Goal: Task Accomplishment & Management: Use online tool/utility

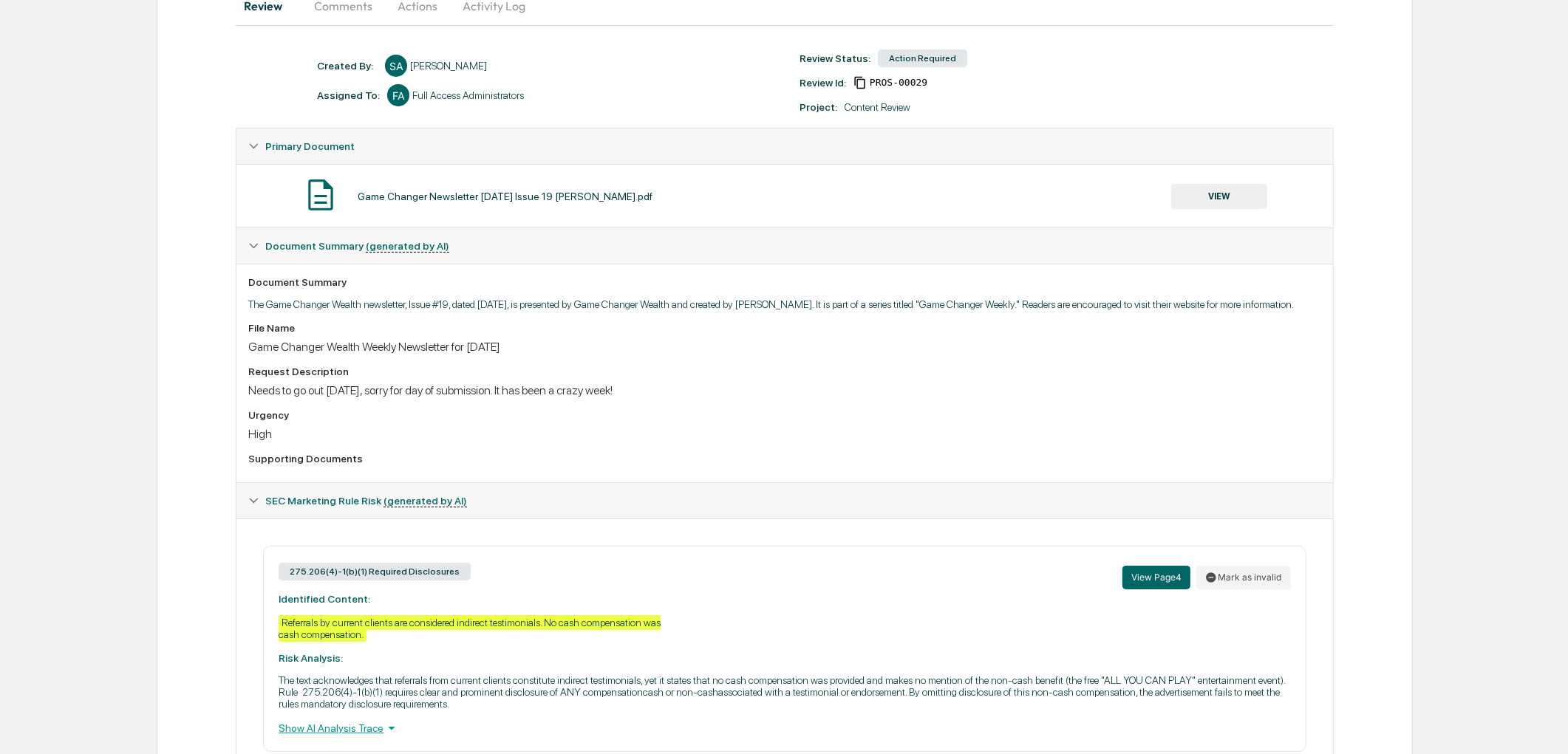
scroll to position [449, 0]
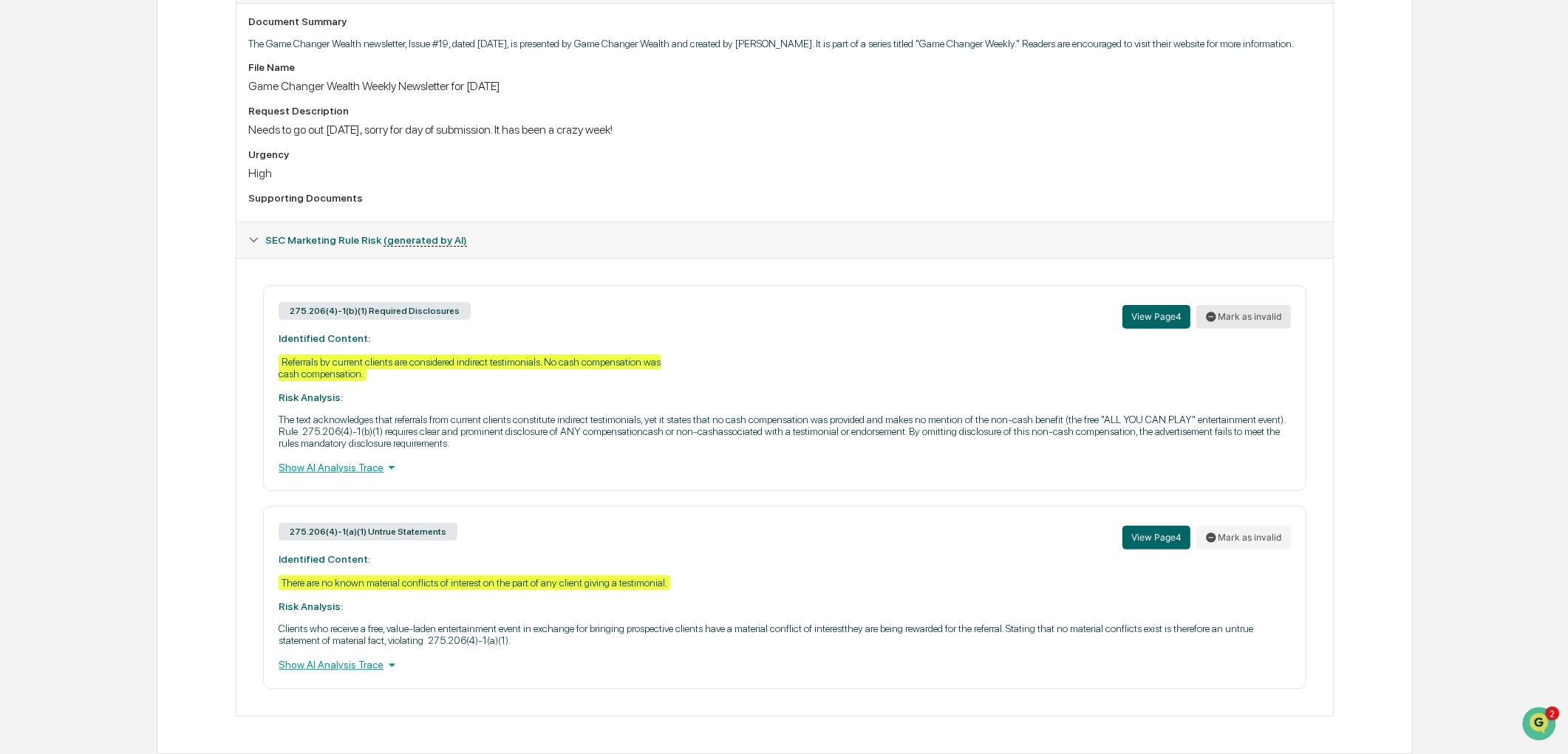
click at [1247, 311] on button "Mark as invalid" at bounding box center [1244, 316] width 95 height 24
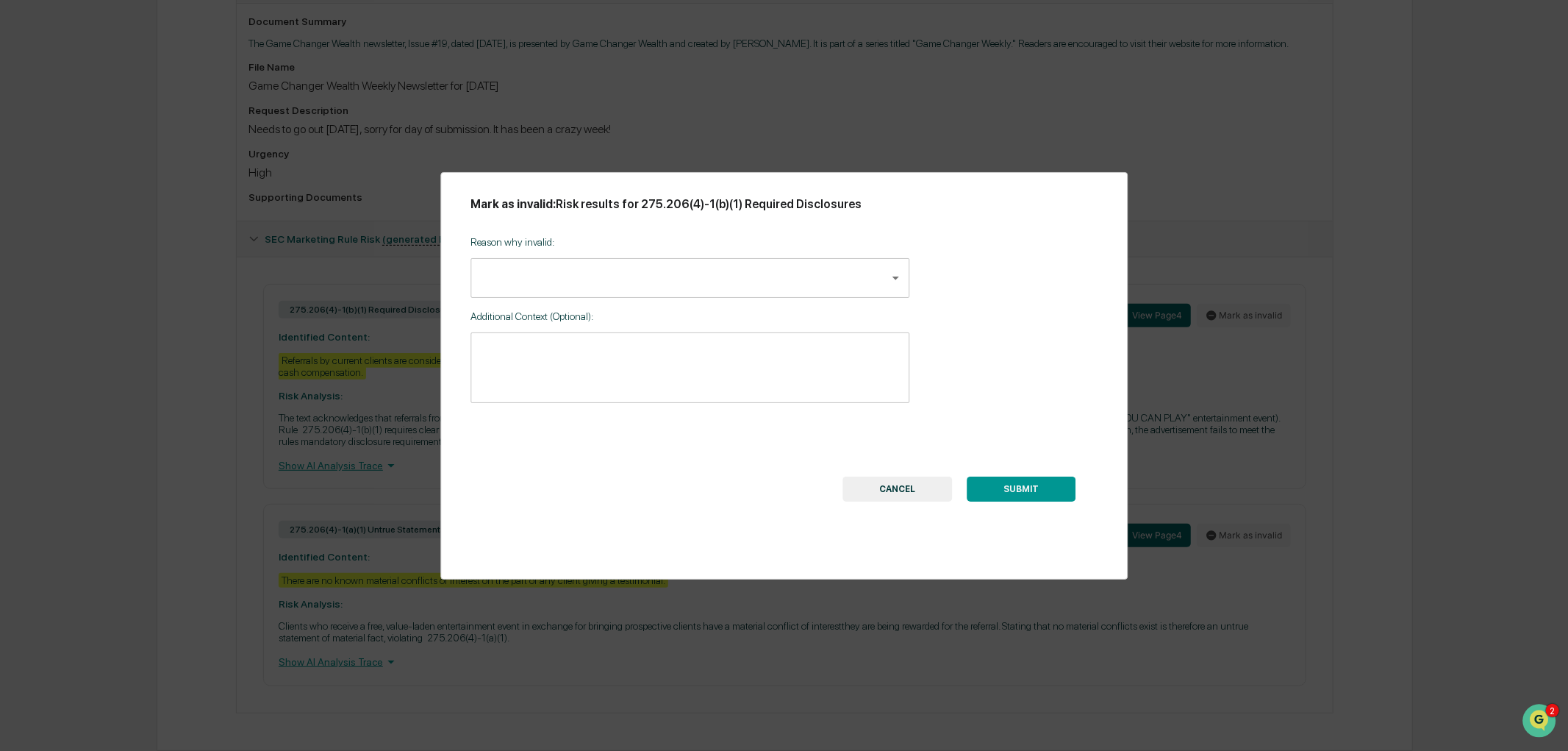
click at [707, 287] on body "Calendar Manage Tasks Reviews Approval Management Company People, Data, Setting…" at bounding box center [784, 164] width 1568 height 1174
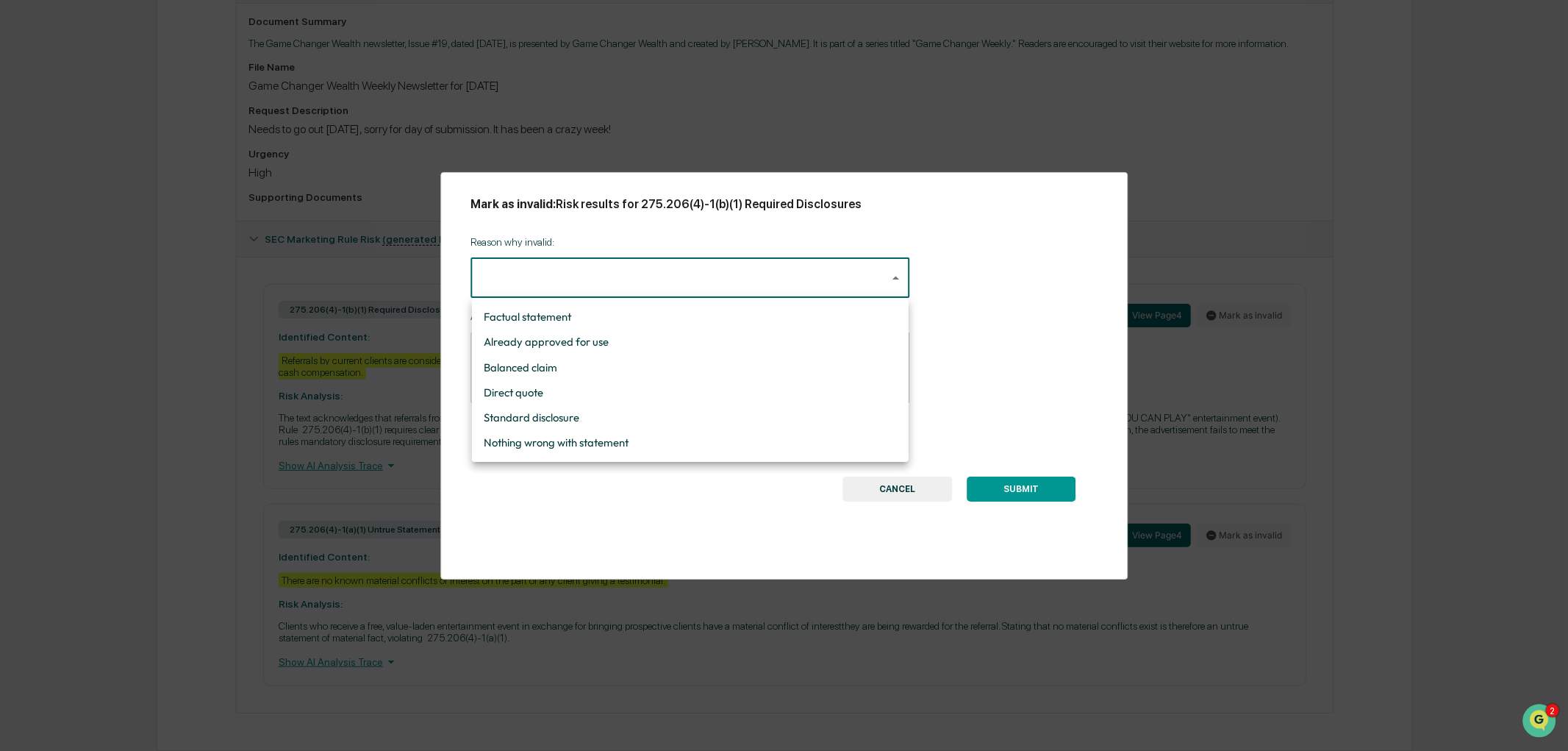
click at [522, 414] on li "Standard disclosure" at bounding box center [690, 418] width 436 height 25
type input "**********"
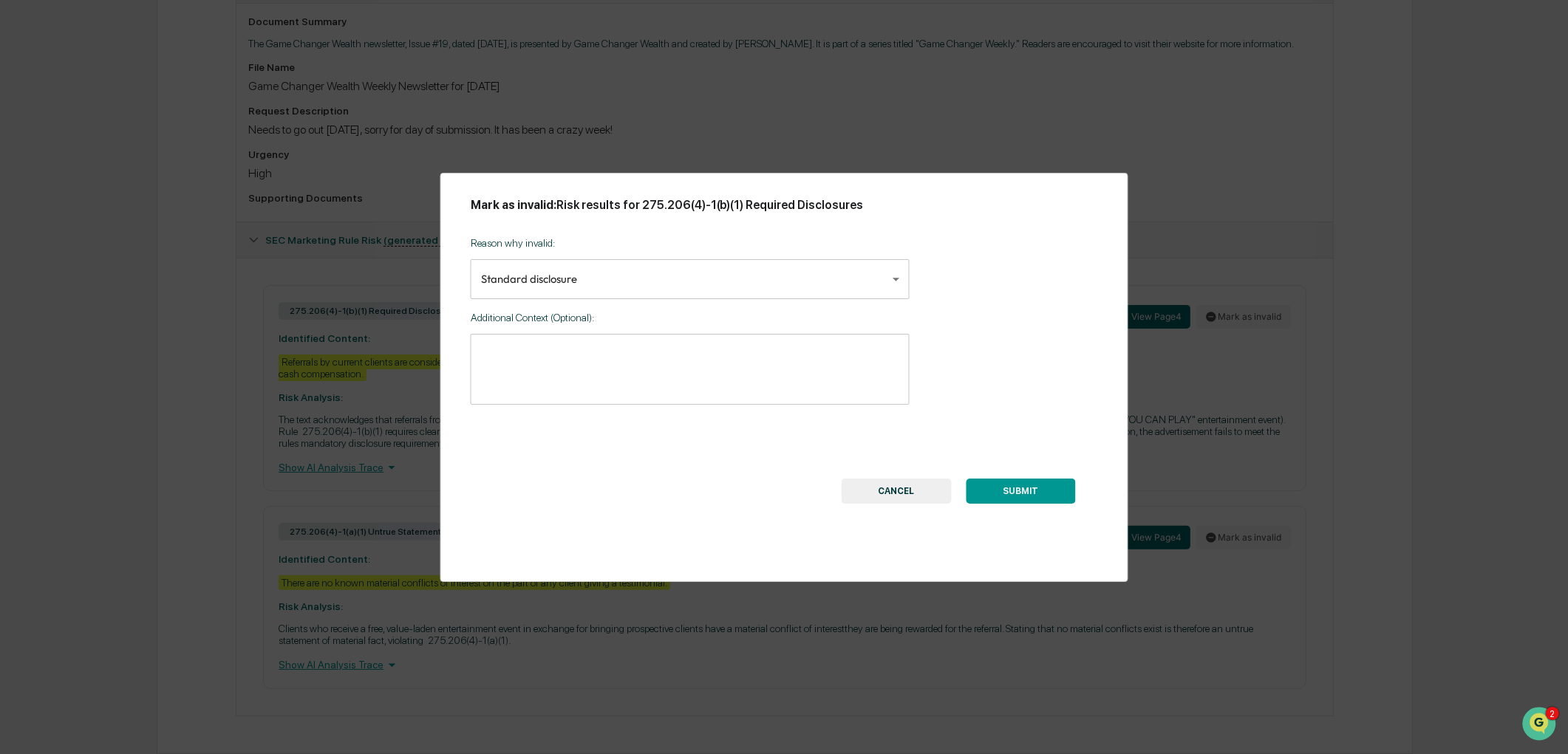
click at [1047, 490] on button "SUBMIT" at bounding box center [1019, 491] width 109 height 25
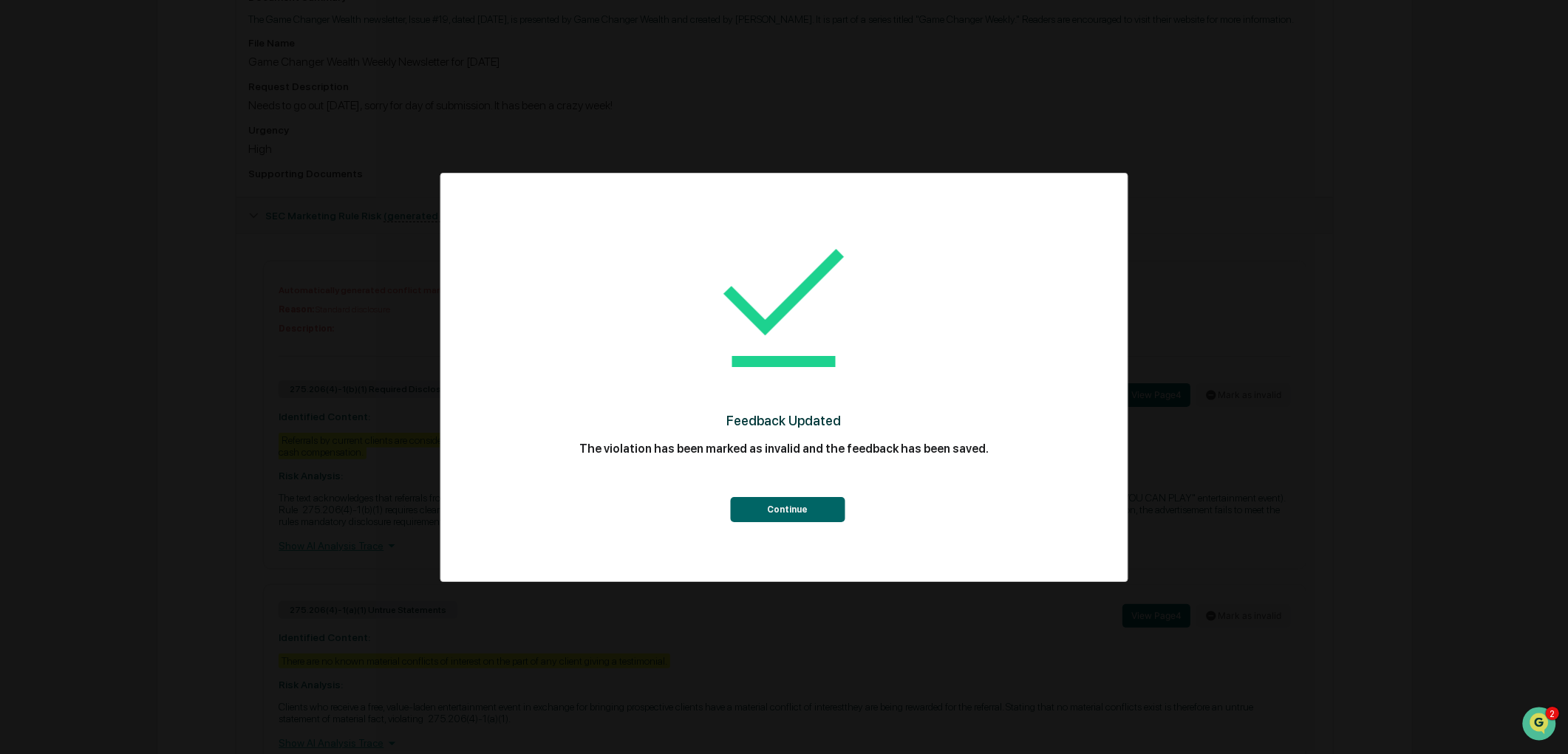
click at [794, 504] on button "Continue" at bounding box center [787, 509] width 114 height 25
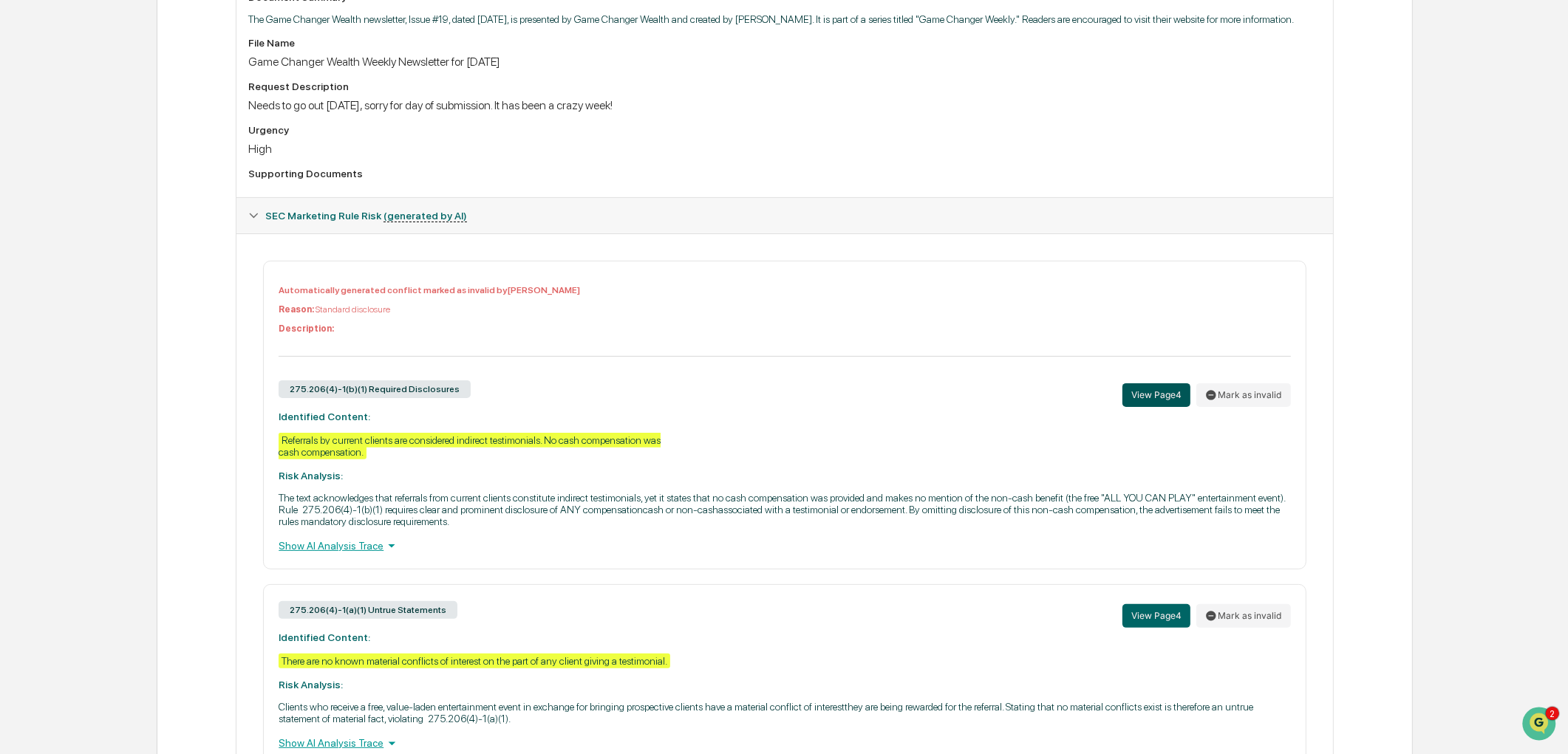
click at [1173, 407] on button "View Page 4" at bounding box center [1156, 395] width 68 height 24
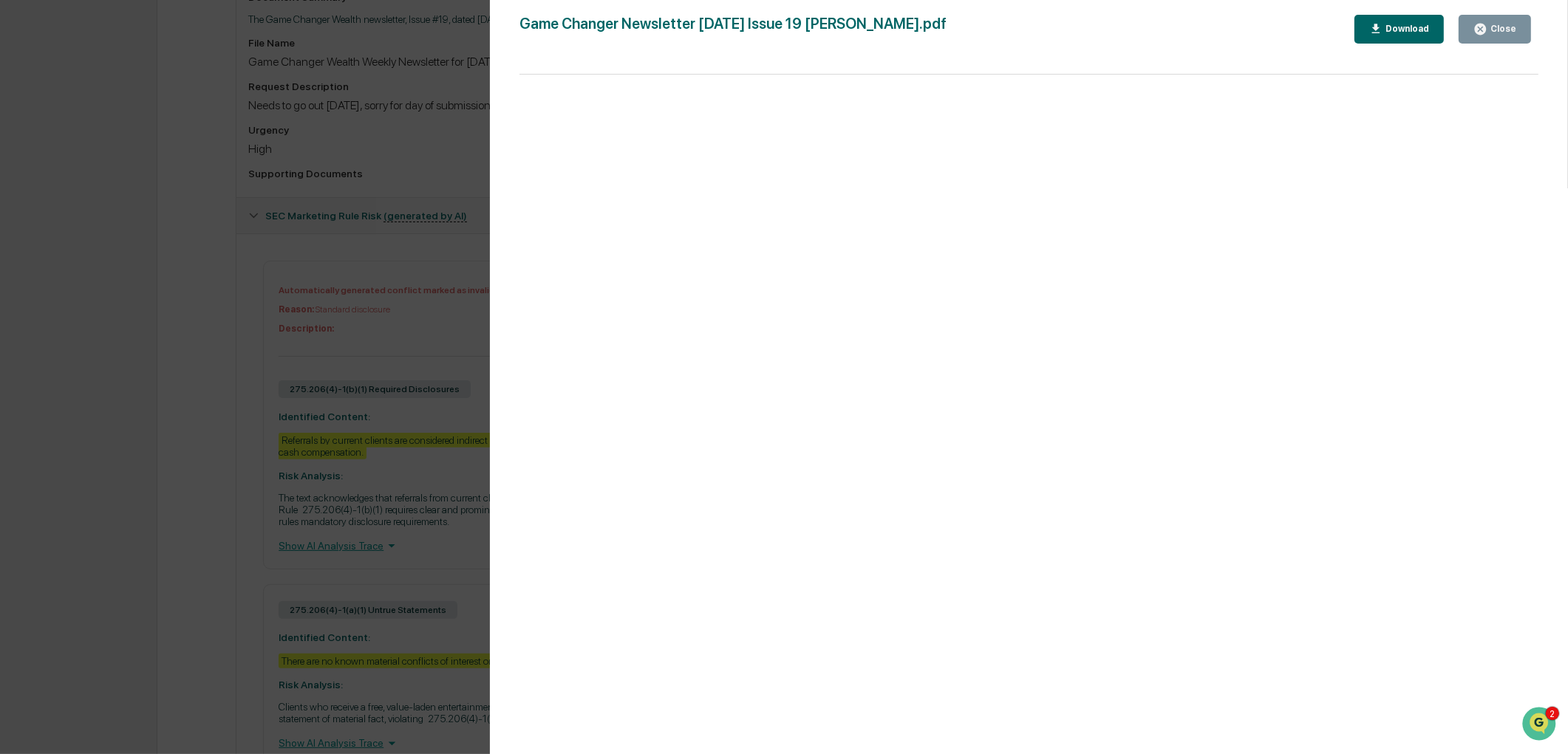
click at [1499, 30] on div "Close" at bounding box center [1502, 29] width 29 height 10
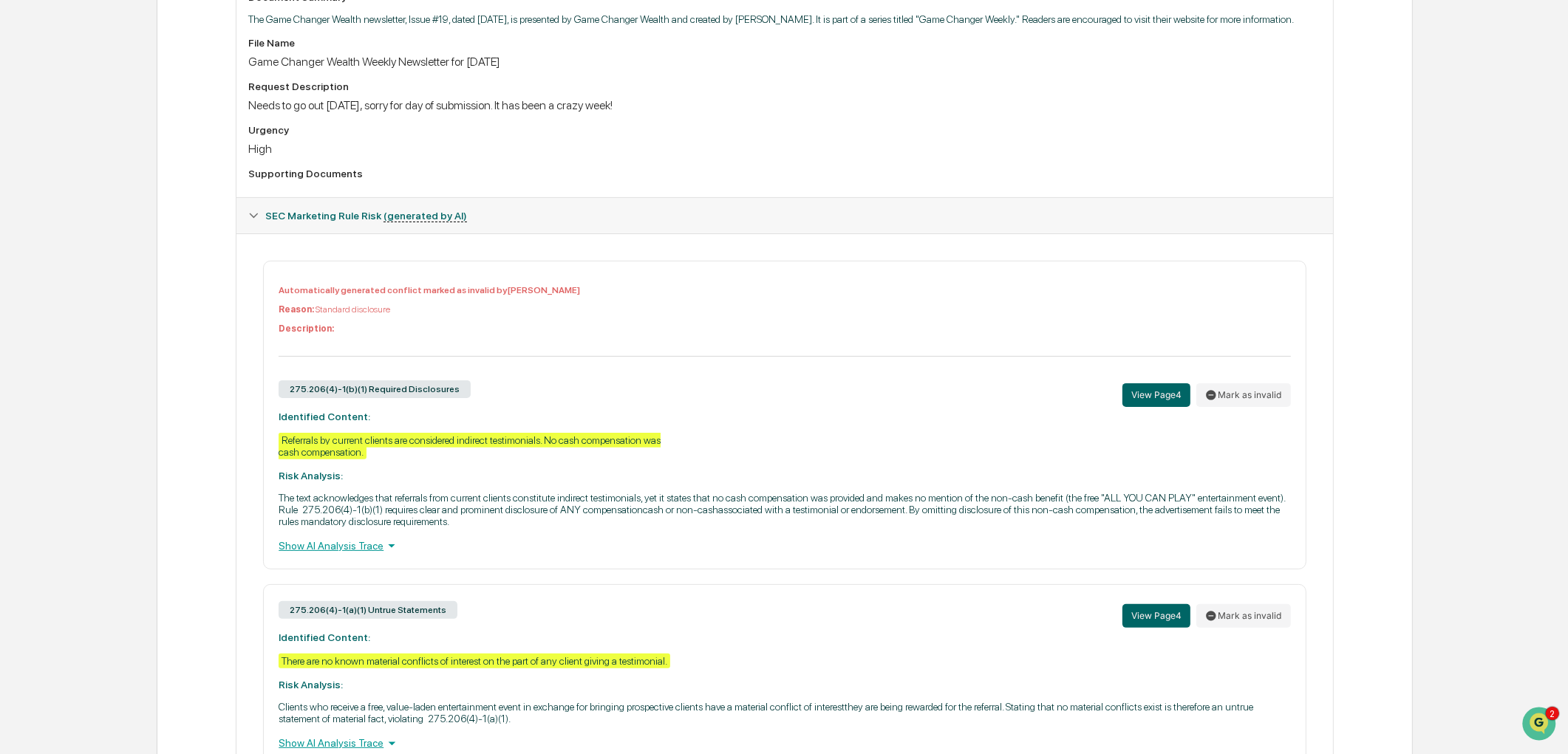
scroll to position [553, 0]
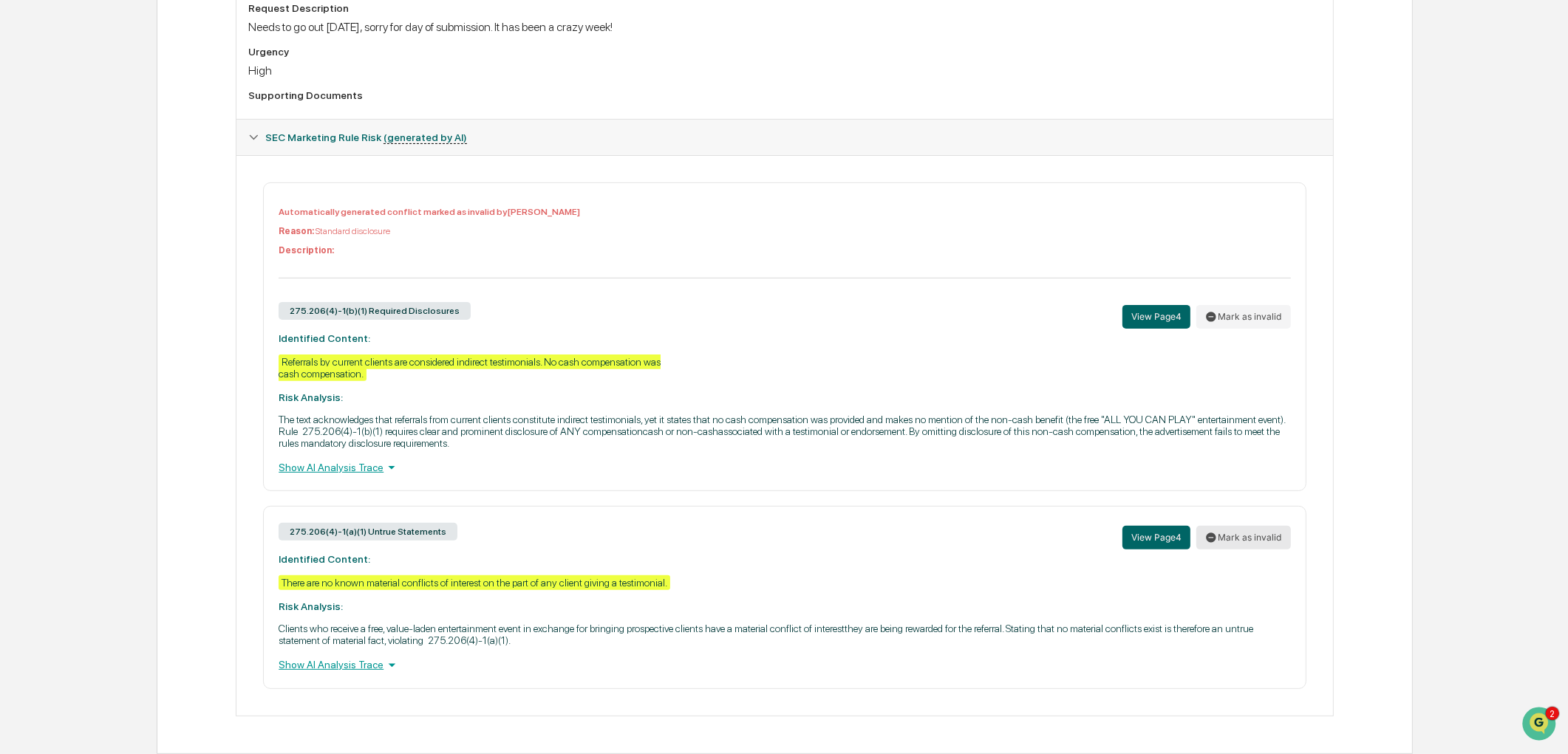
click at [1224, 537] on button "Mark as invalid" at bounding box center [1244, 537] width 95 height 24
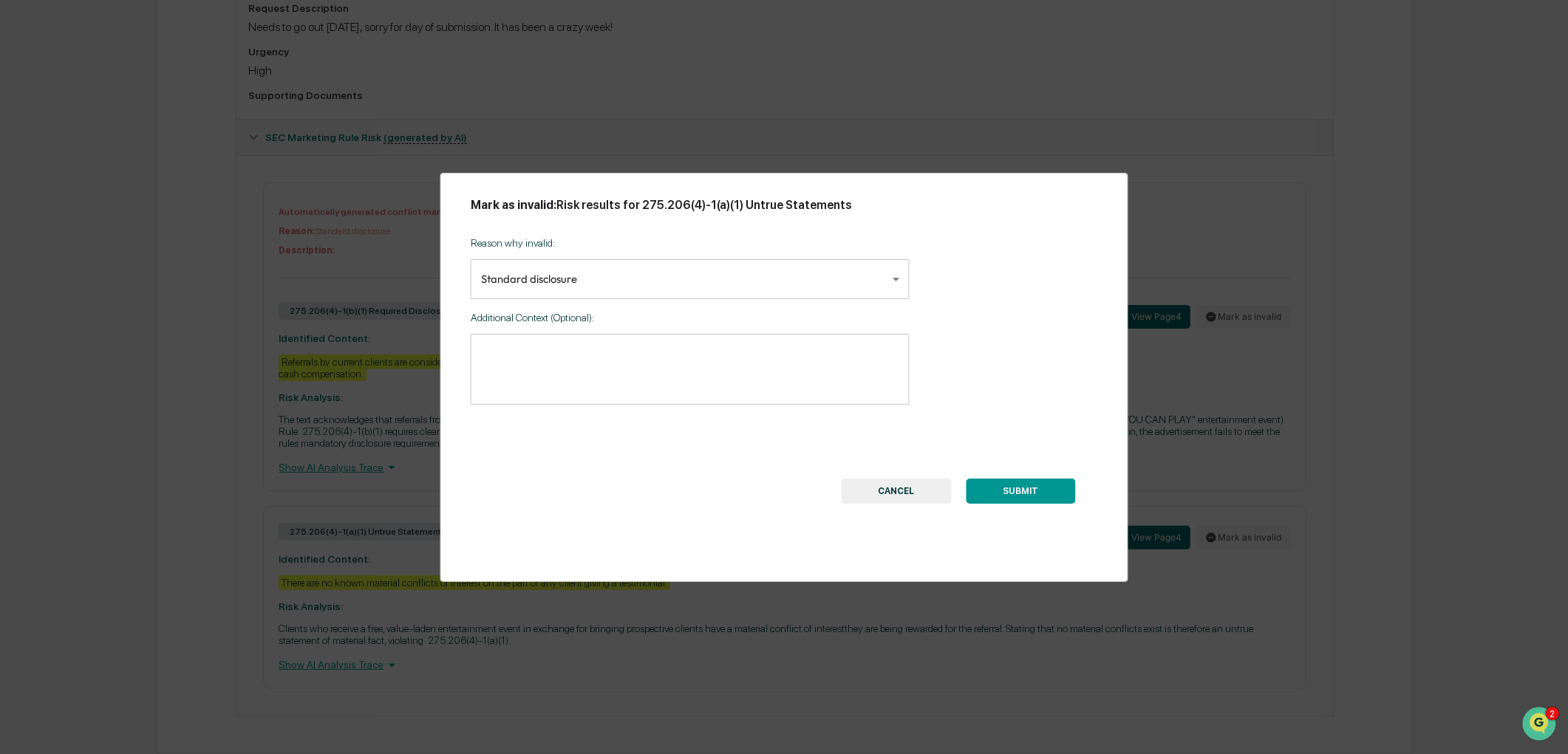
click at [732, 278] on body "Calendar Manage Tasks Reviews Approval Management Company People, Data, Setting…" at bounding box center [784, 113] width 1568 height 1281
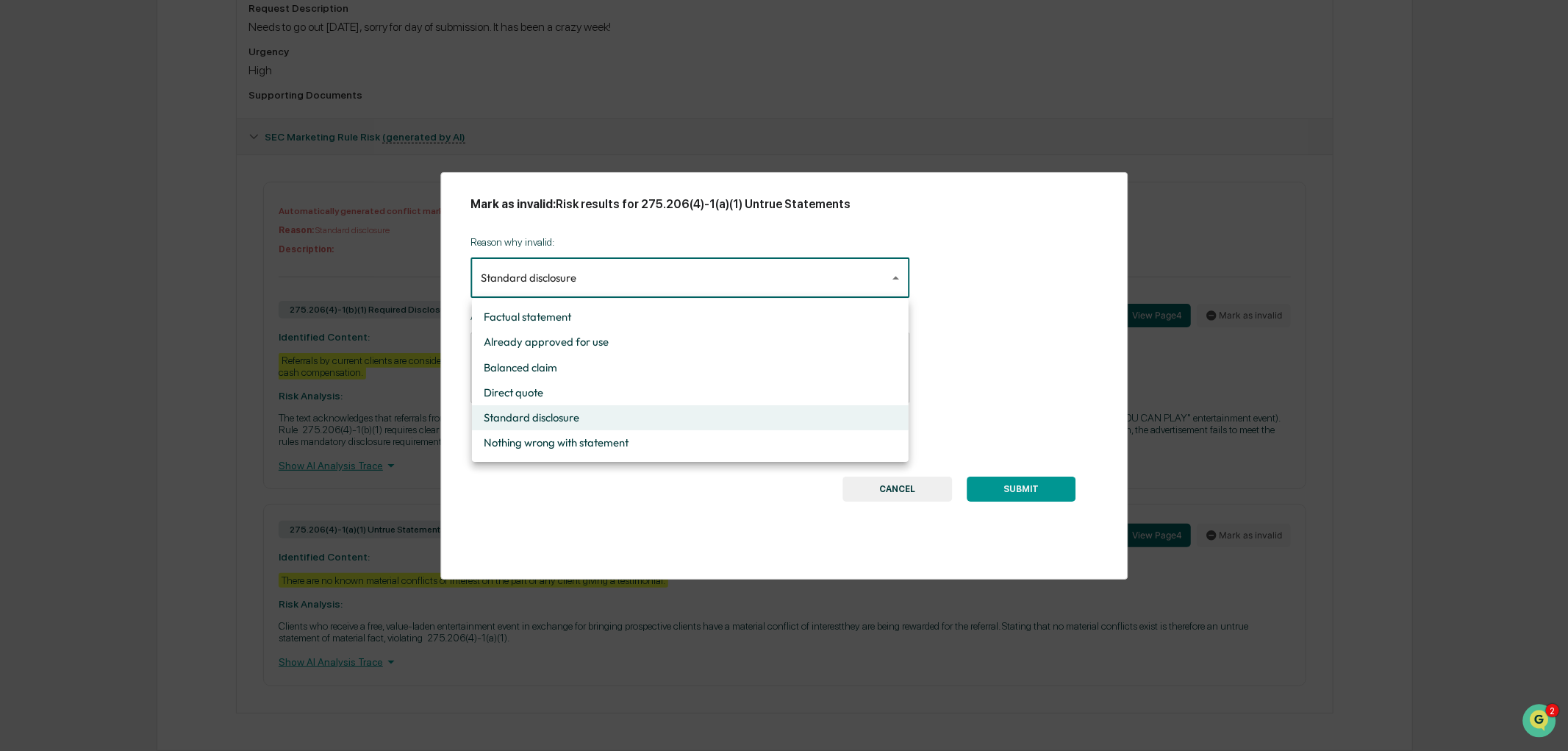
click at [516, 413] on li "Standard disclosure" at bounding box center [690, 418] width 436 height 25
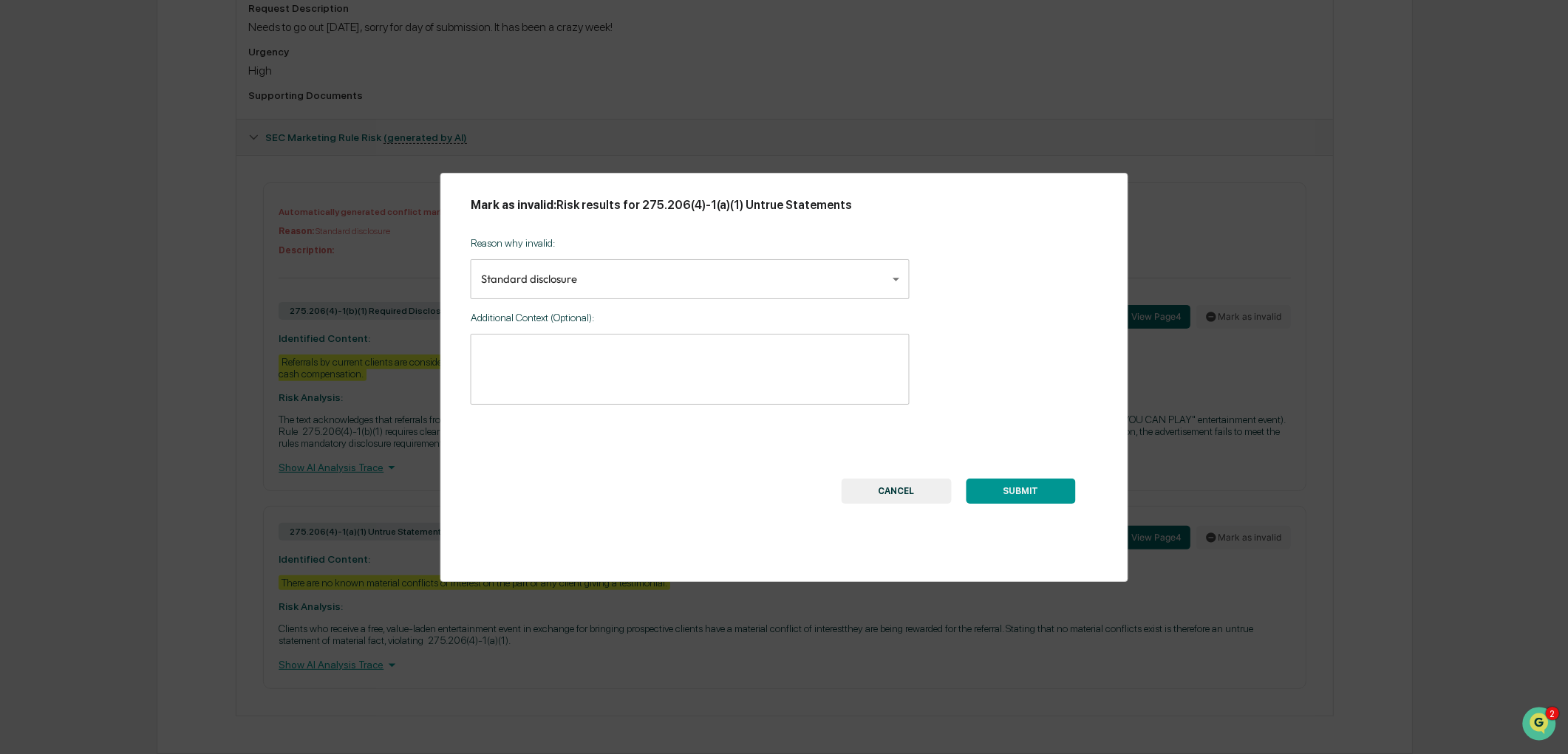
click at [1011, 496] on button "SUBMIT" at bounding box center [1019, 491] width 109 height 25
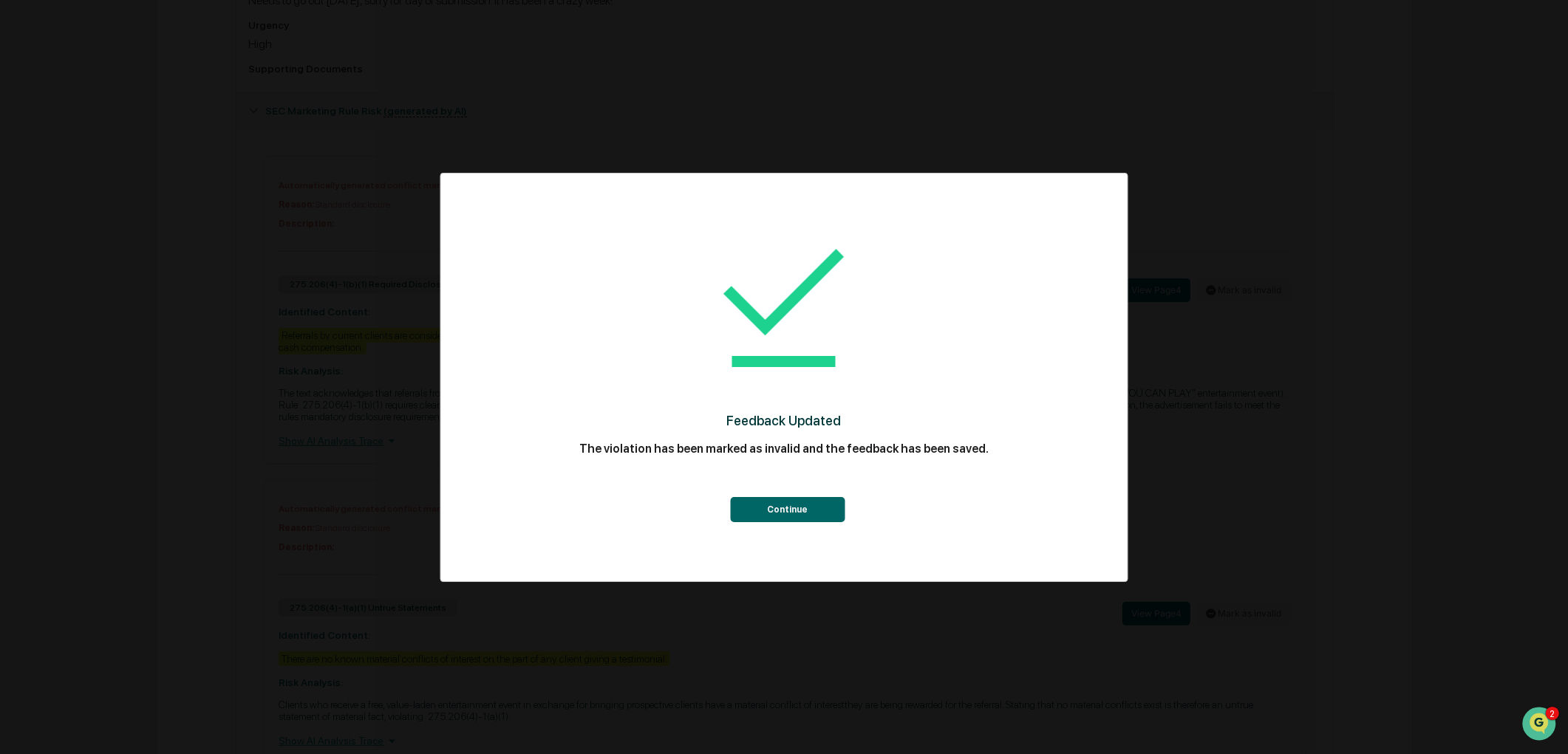
click at [798, 509] on button "Continue" at bounding box center [787, 509] width 114 height 25
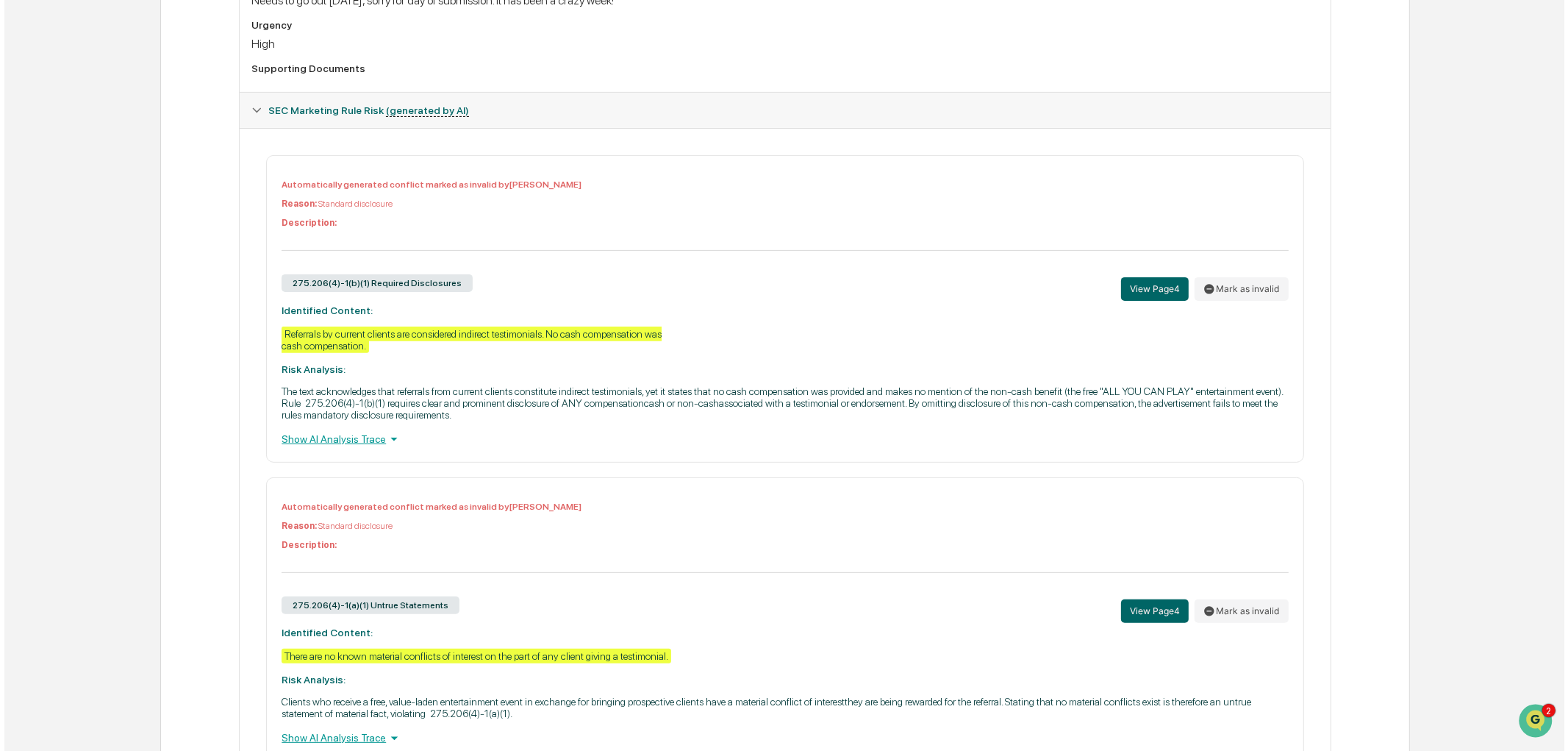
scroll to position [0, 0]
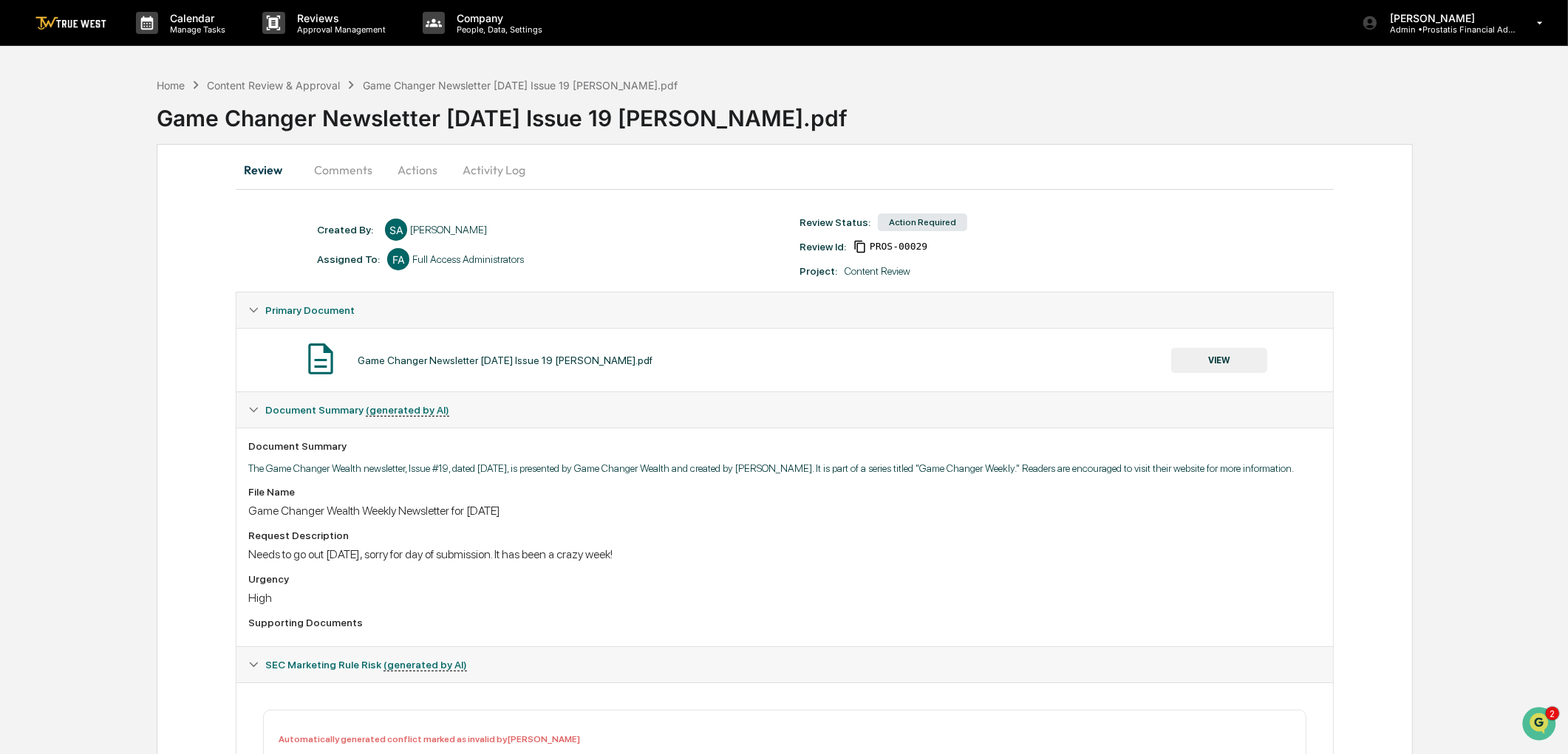
click at [403, 172] on button "Actions" at bounding box center [417, 170] width 67 height 36
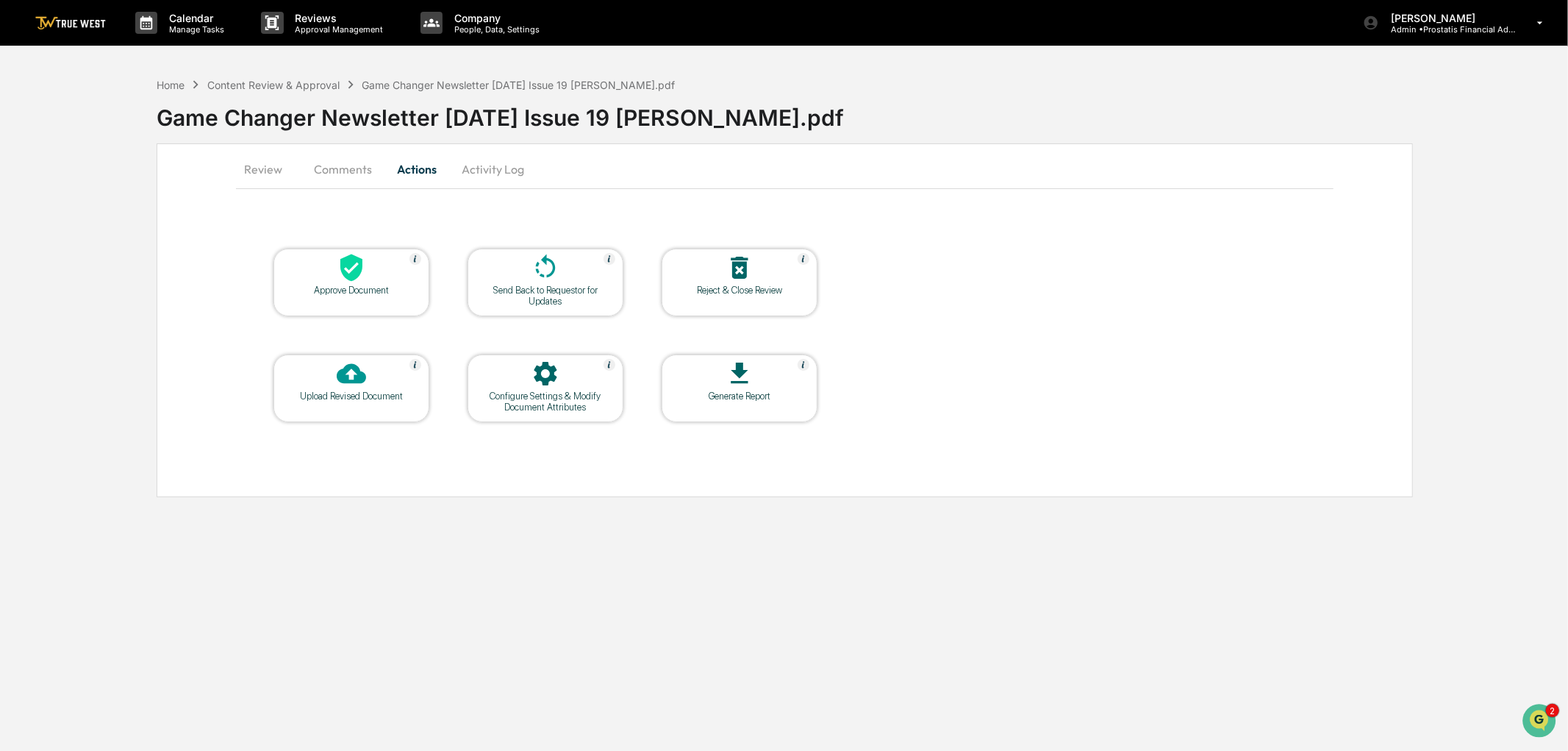
click at [383, 287] on div "Approve Document" at bounding box center [351, 290] width 132 height 11
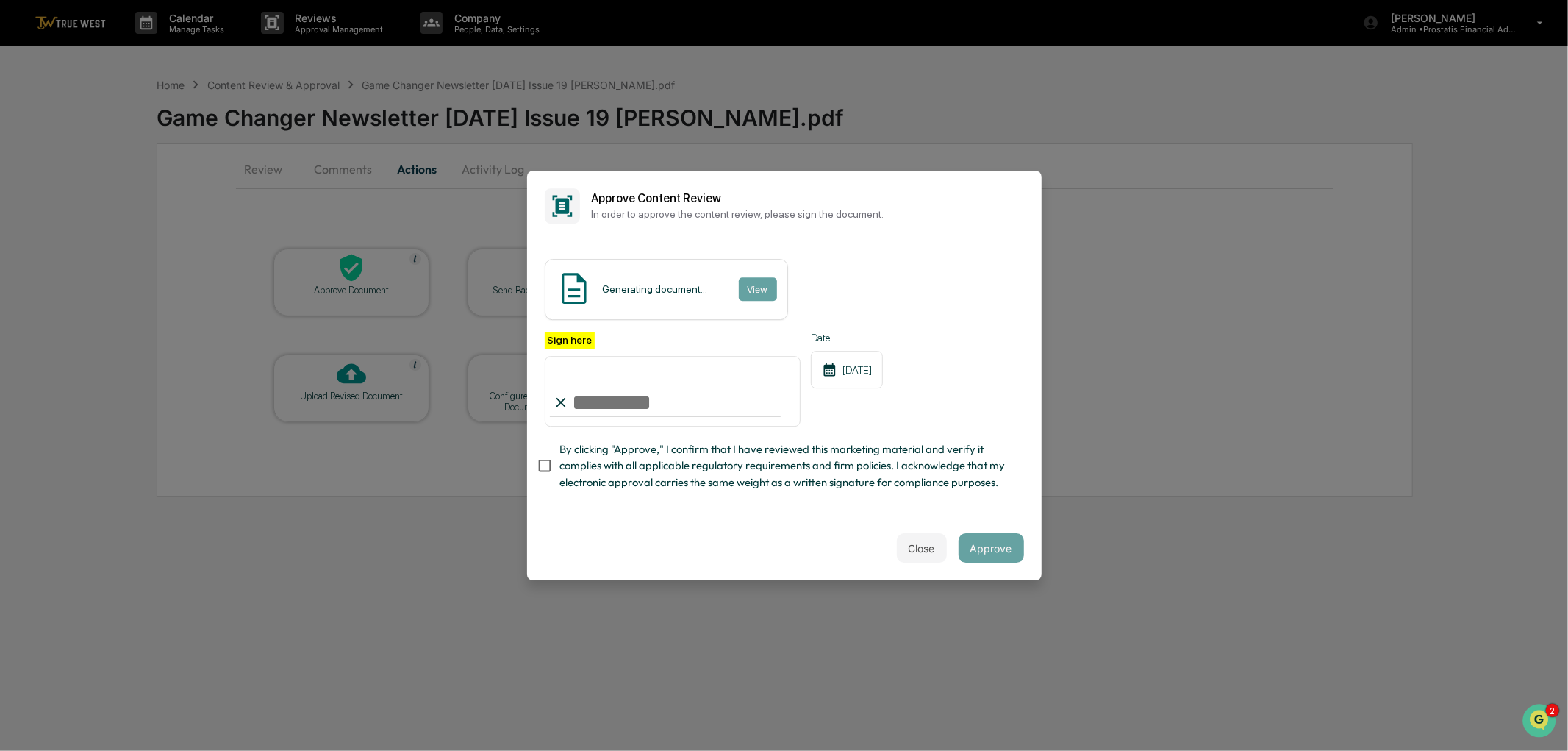
drag, startPoint x: 634, startPoint y: 400, endPoint x: 634, endPoint y: 407, distance: 7.0
click at [634, 400] on input "Sign here" at bounding box center [673, 391] width 257 height 71
type input "**********"
click at [604, 461] on span "By clicking "Approve," I confirm that I have reviewed this marketing material a…" at bounding box center [786, 466] width 453 height 49
click at [747, 277] on button "View" at bounding box center [757, 289] width 38 height 24
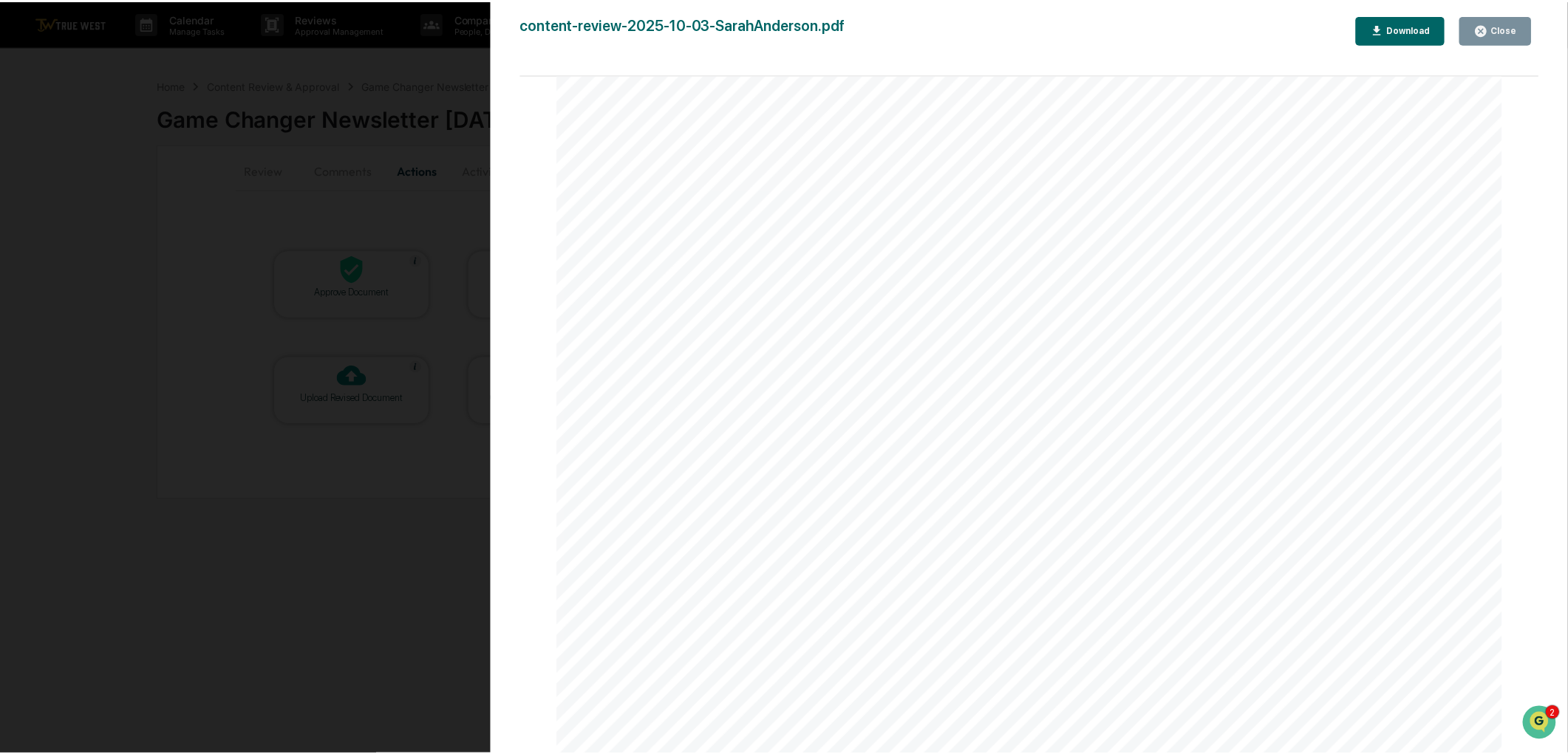
scroll to position [9648, 0]
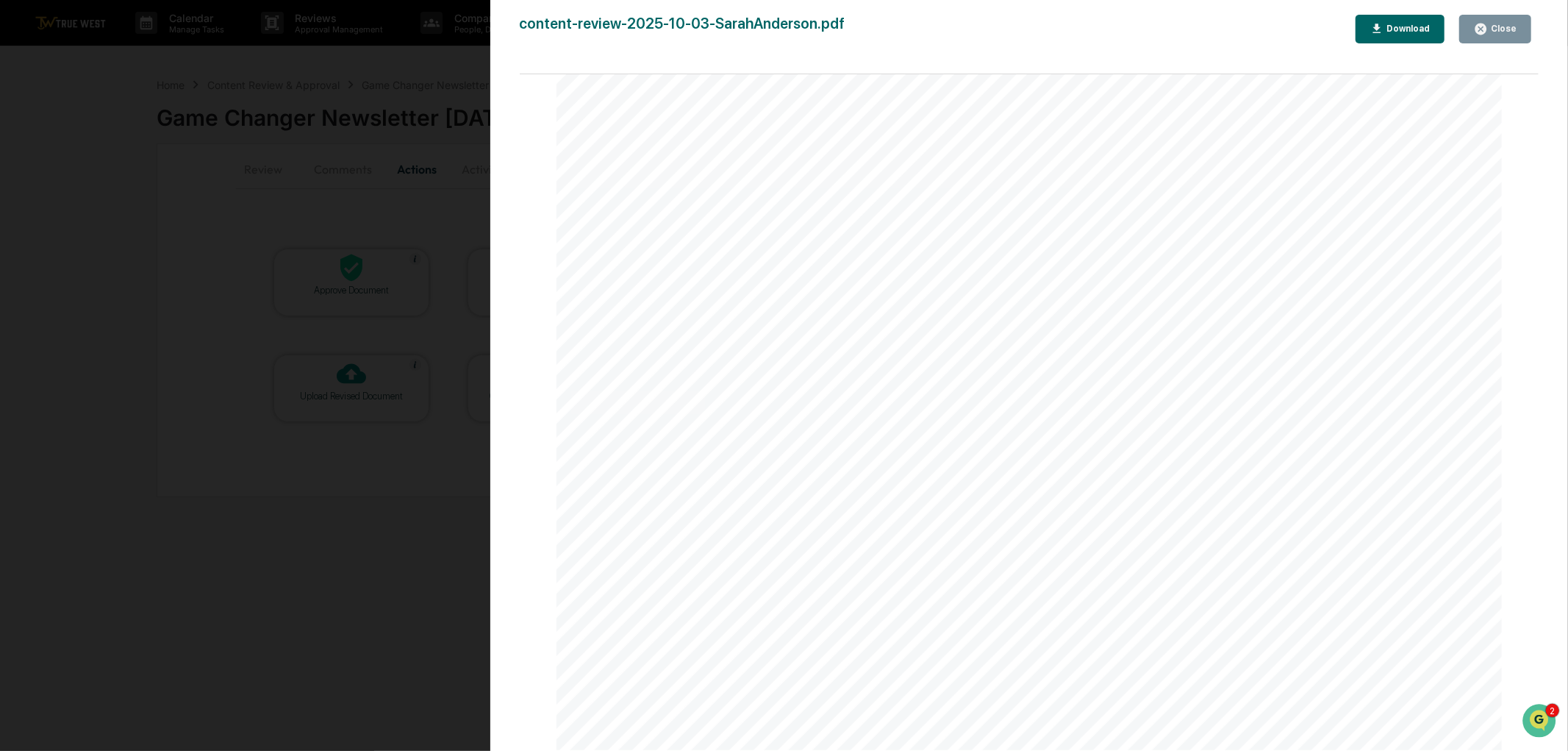
click at [1497, 31] on div "Close" at bounding box center [1502, 29] width 29 height 10
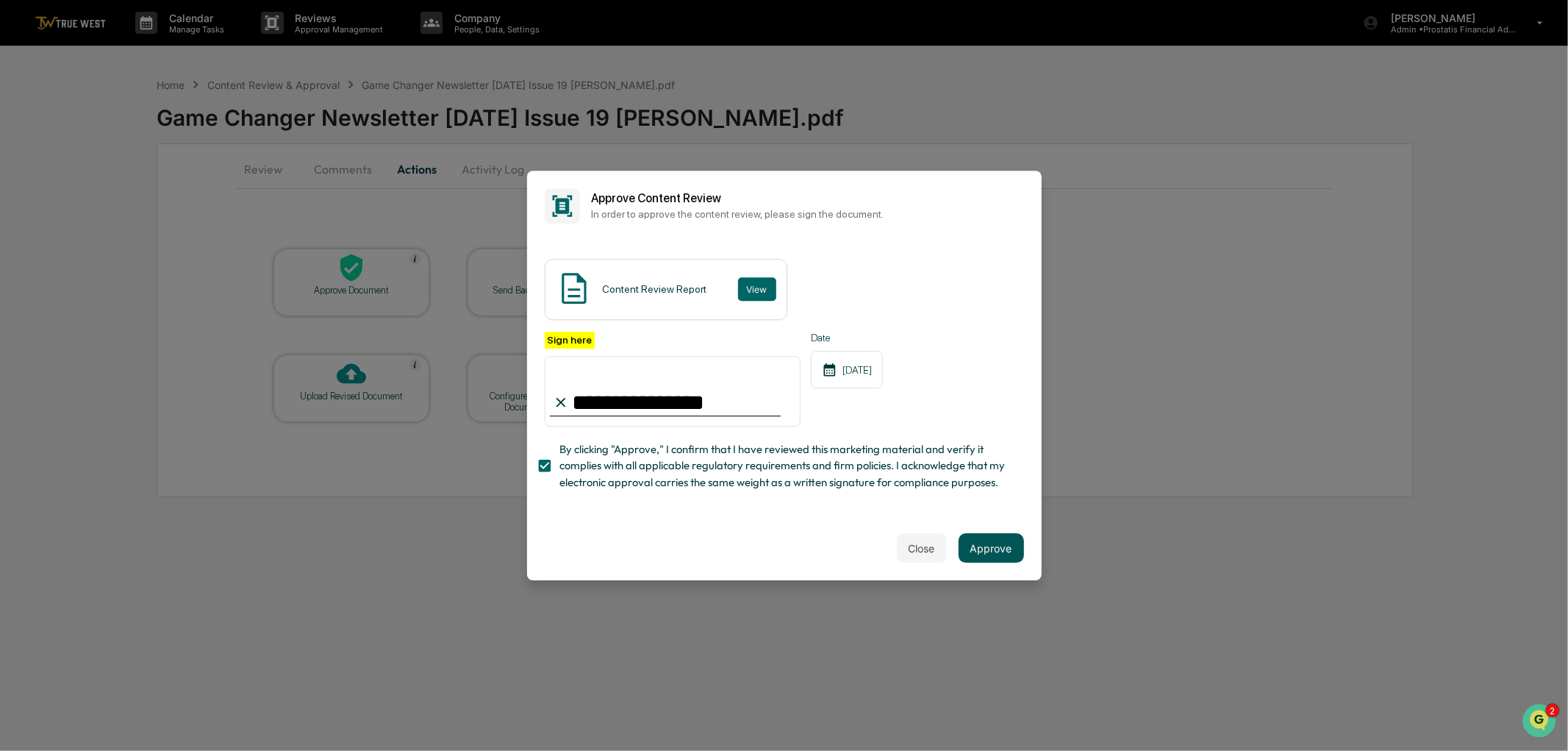
click at [975, 549] on button "Approve" at bounding box center [992, 548] width 66 height 30
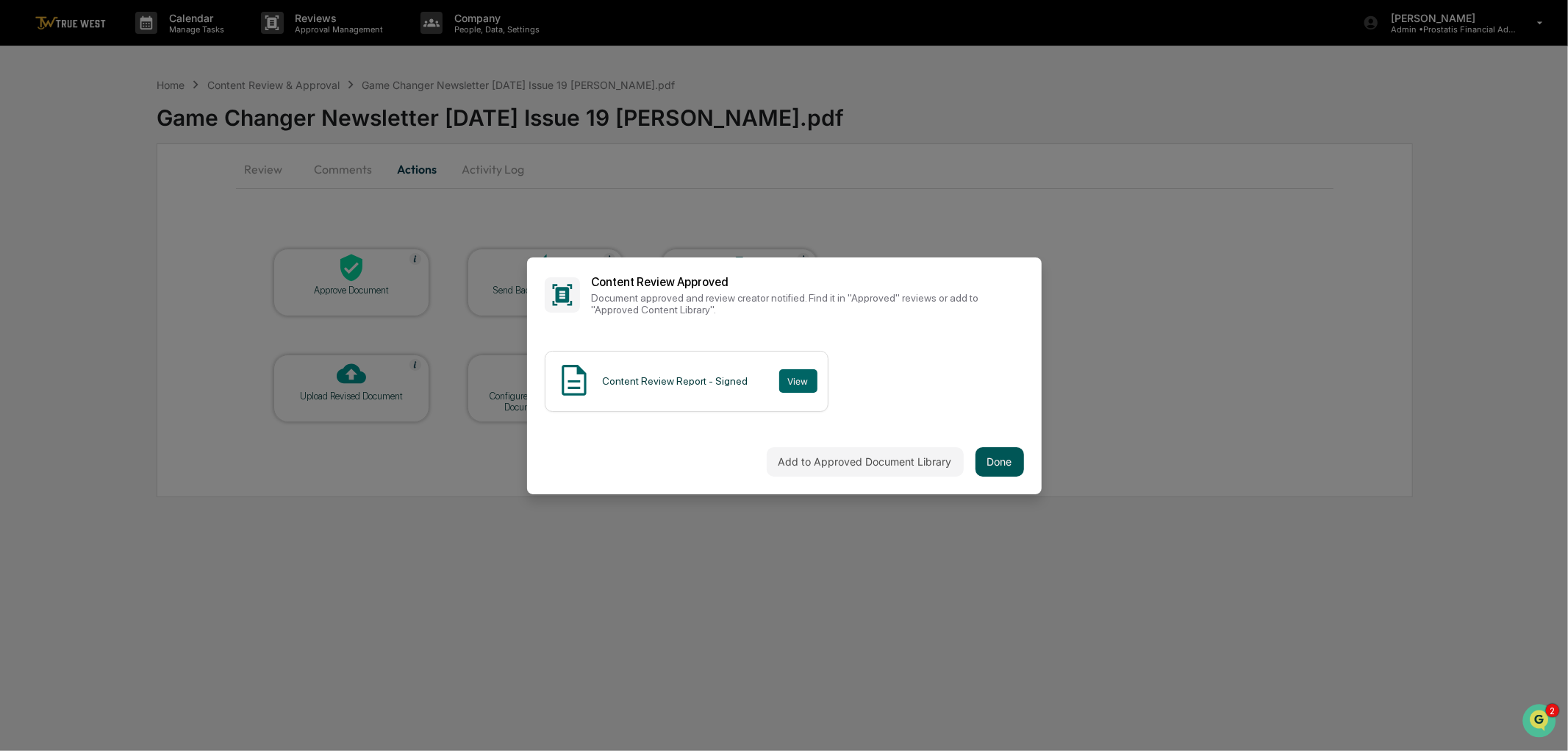
click at [979, 453] on button "Done" at bounding box center [1000, 462] width 49 height 30
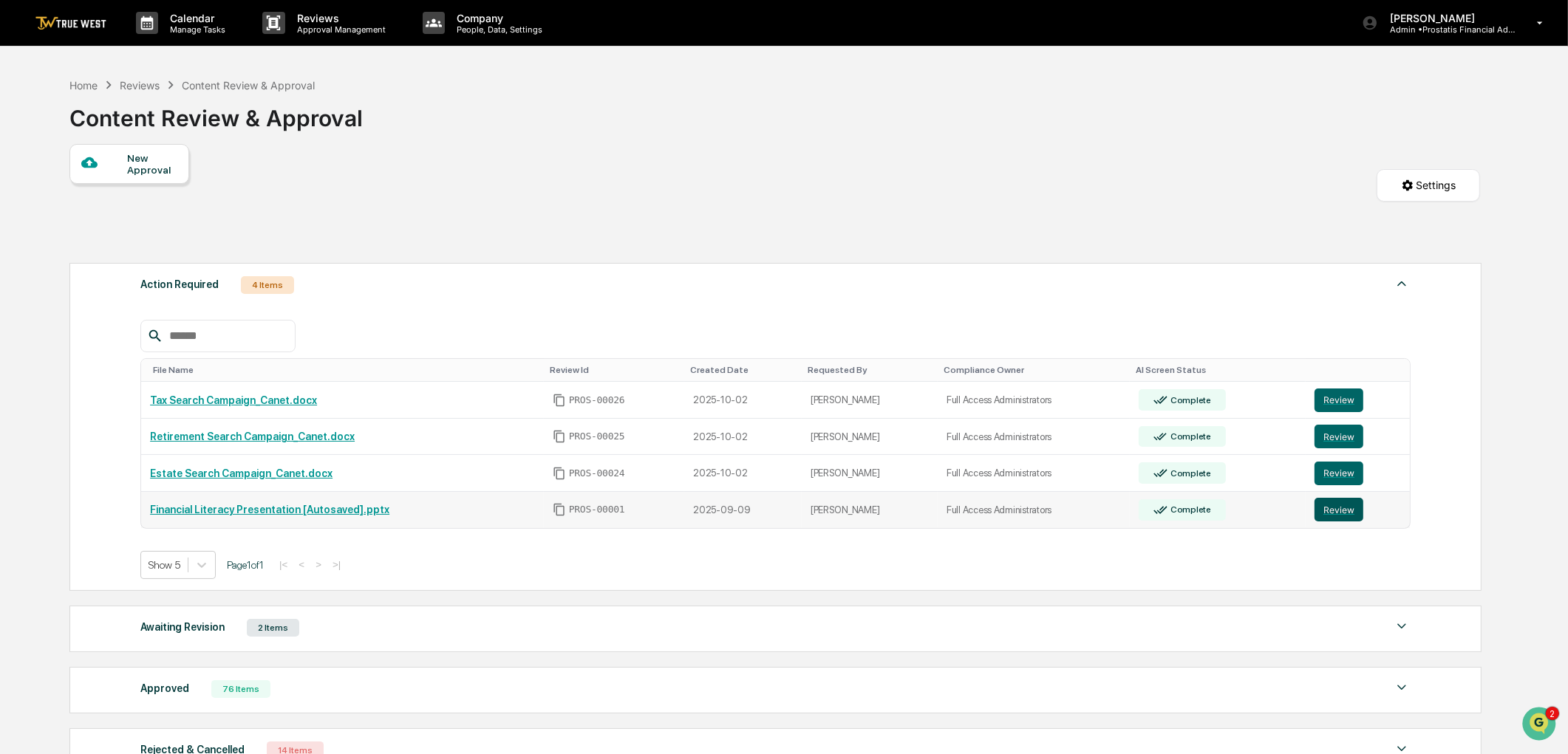
click at [1335, 513] on button "Review" at bounding box center [1339, 509] width 49 height 24
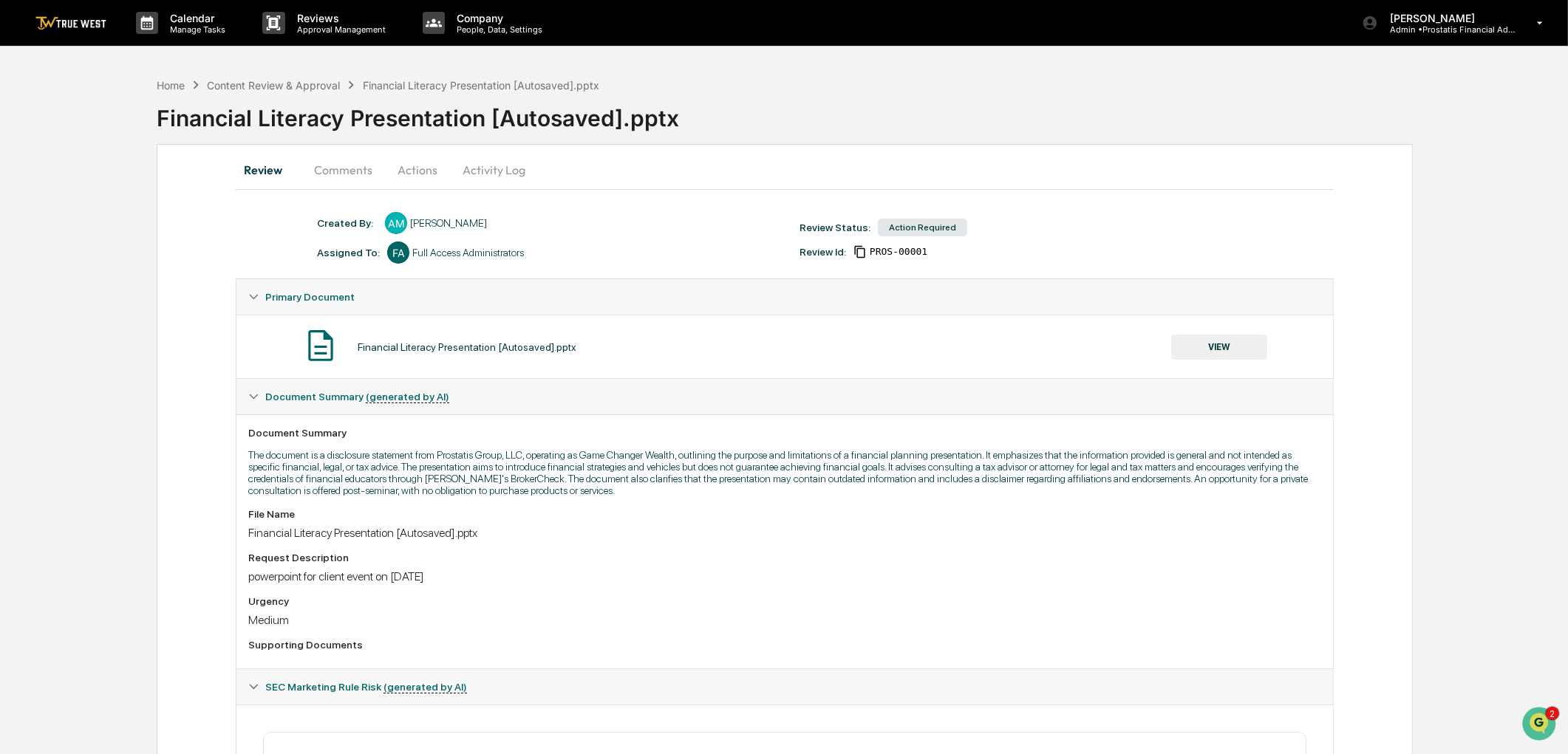
click at [404, 167] on button "Actions" at bounding box center [417, 170] width 67 height 36
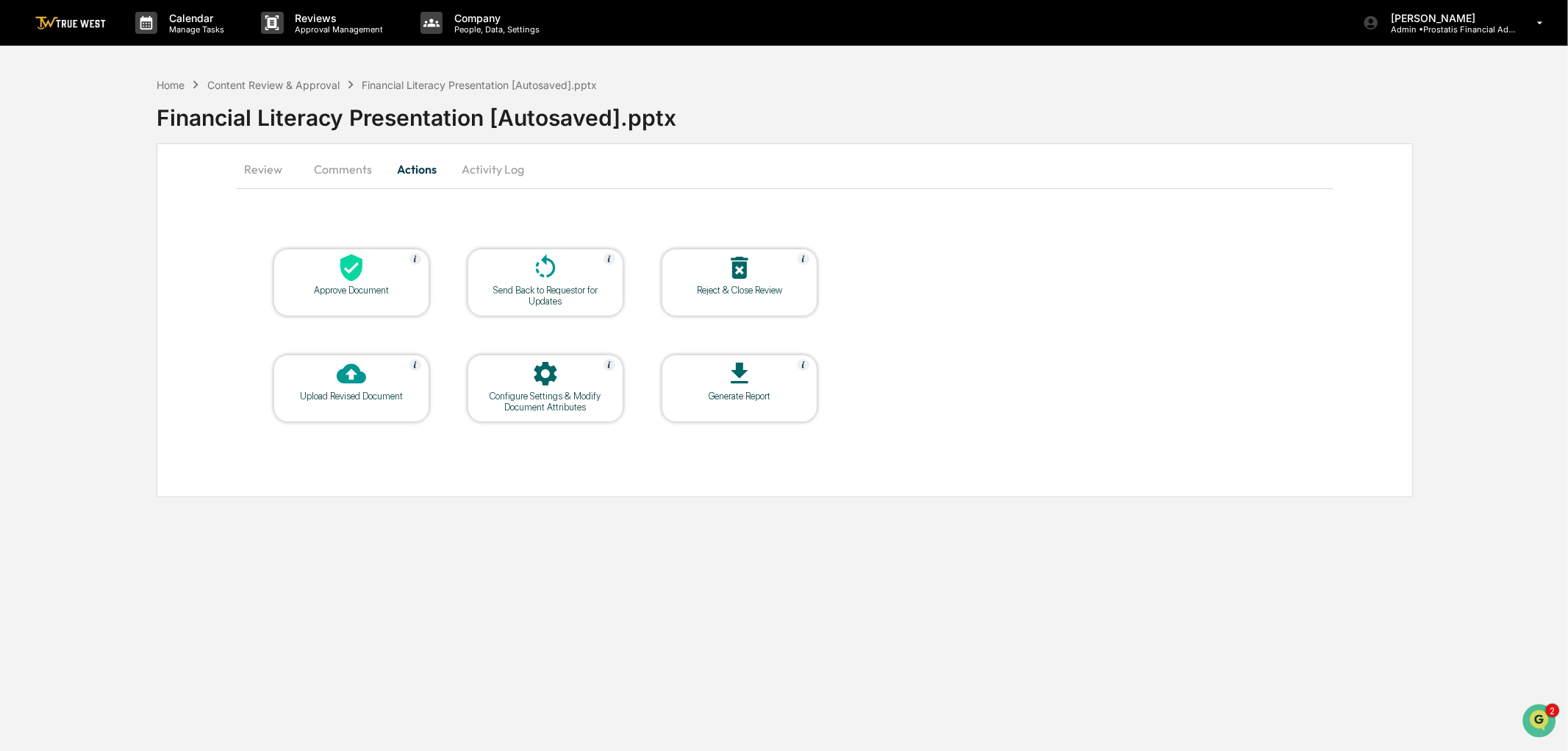
click at [494, 170] on button "Activity Log" at bounding box center [493, 169] width 86 height 35
